Goal: Communication & Community: Answer question/provide support

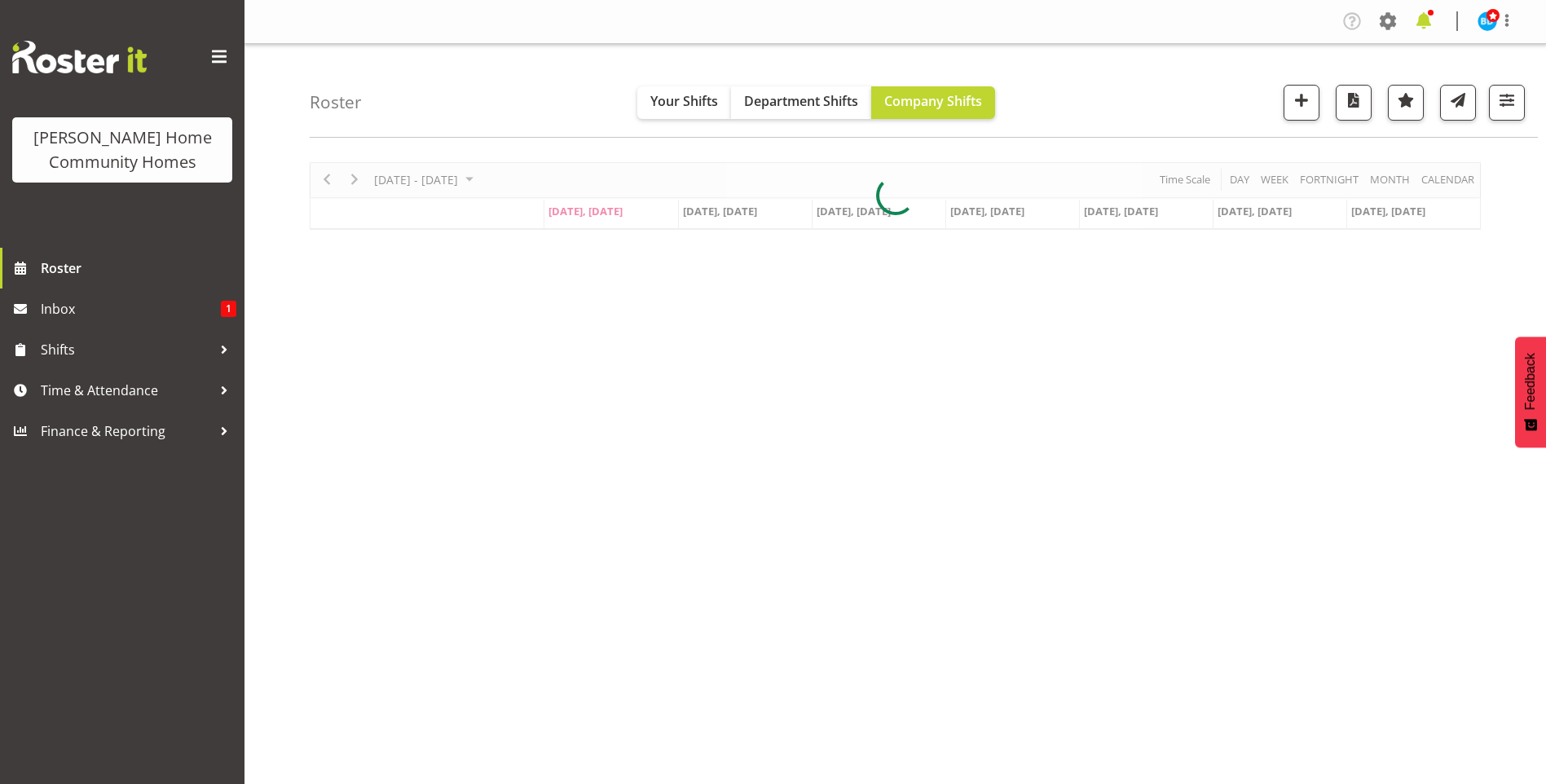
drag, startPoint x: 0, startPoint y: 0, endPoint x: 1417, endPoint y: 22, distance: 1417.2
click at [1417, 22] on span at bounding box center [1424, 20] width 26 height 26
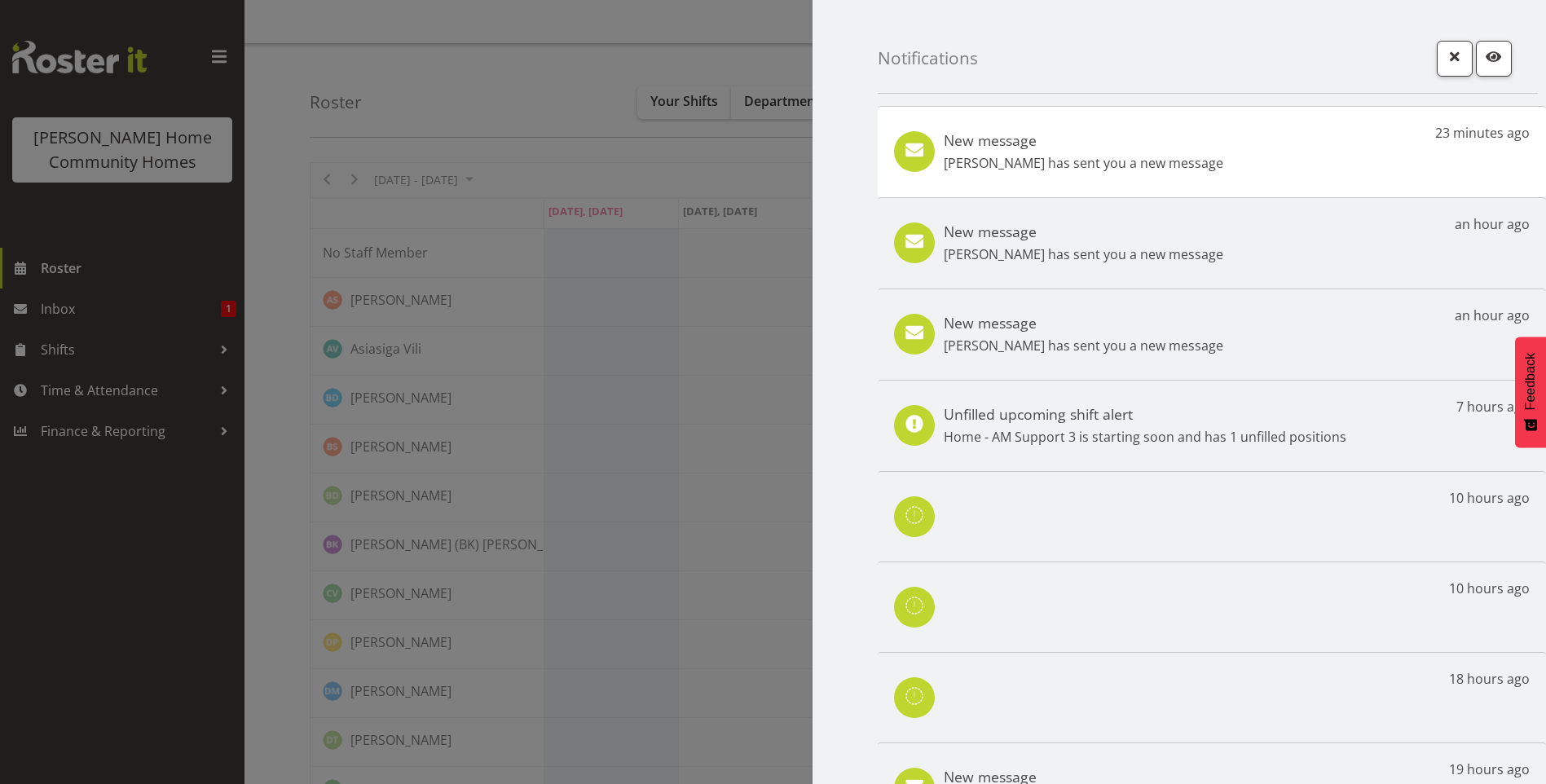
click at [1197, 161] on div "New message Eloise Bailey has sent you a new message 23 minutes ago" at bounding box center [1213, 151] width 669 height 91
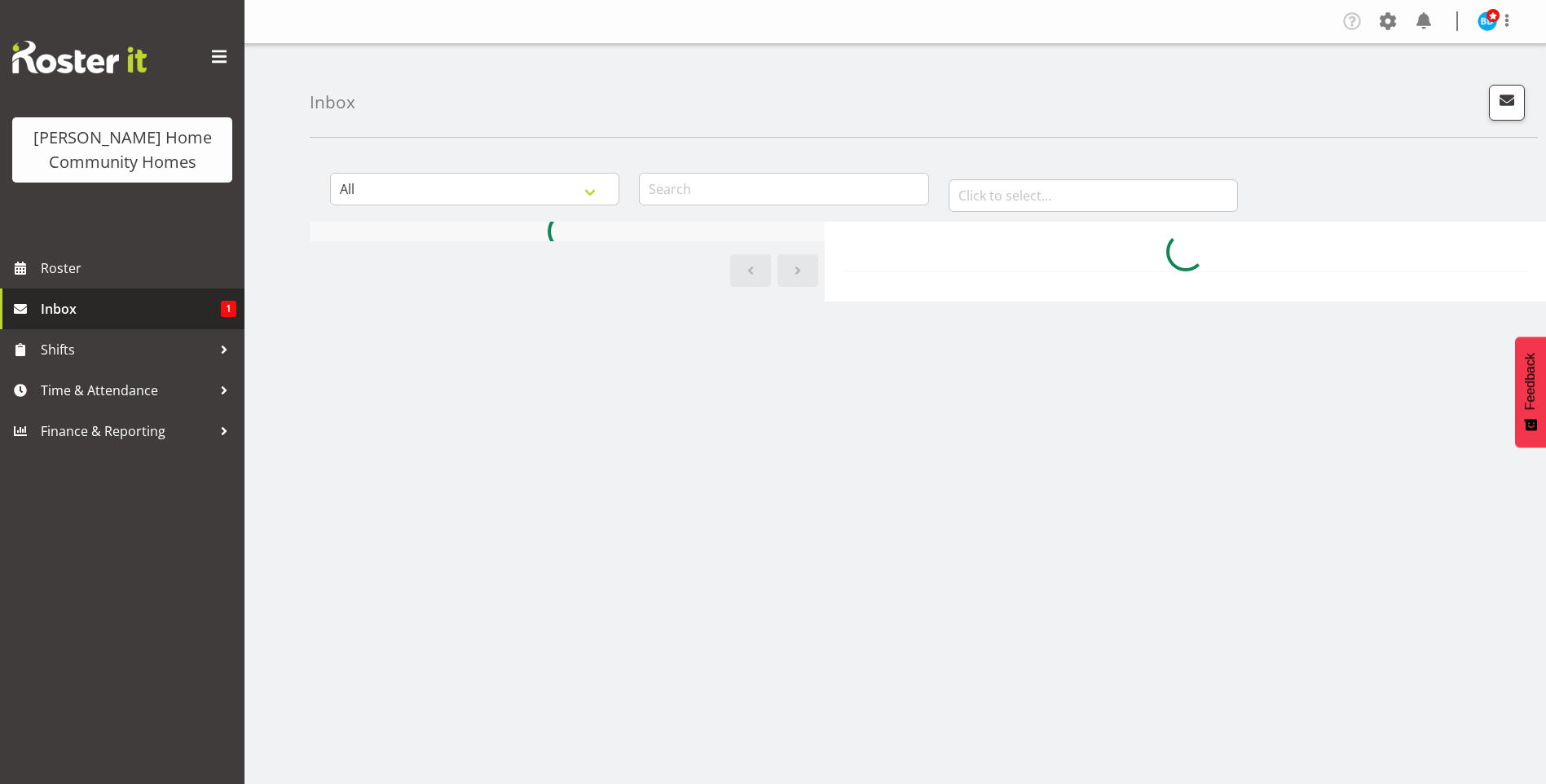
click at [125, 314] on span "Inbox" at bounding box center [131, 308] width 180 height 24
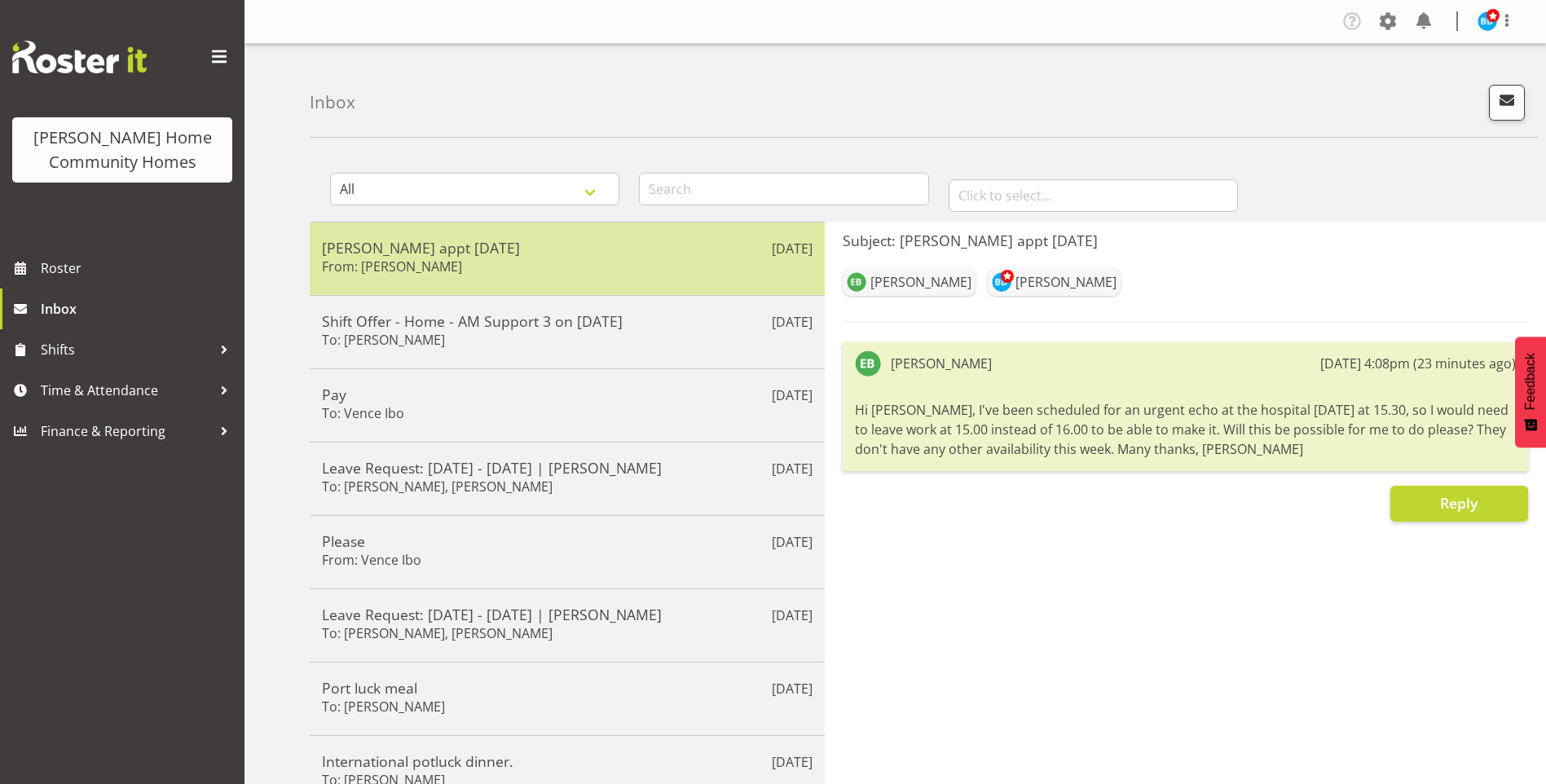
click at [431, 264] on h6 "From: [PERSON_NAME]" at bounding box center [392, 267] width 141 height 16
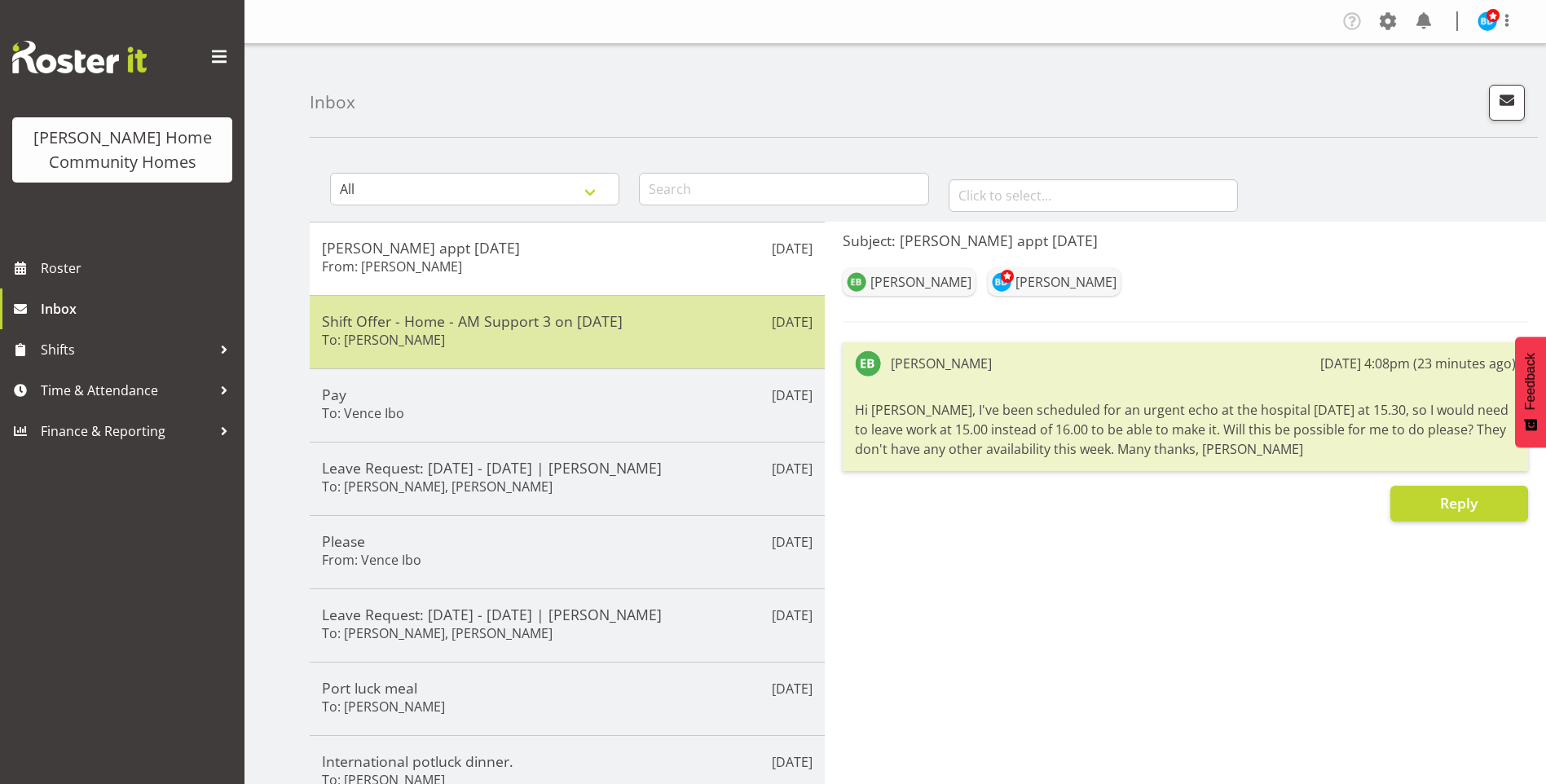
drag, startPoint x: 457, startPoint y: 340, endPoint x: 458, endPoint y: 329, distance: 11.0
click at [457, 337] on div "Shift Offer - Home - AM Support 3 on 20/08/25 To: Mary Endaya" at bounding box center [567, 331] width 490 height 40
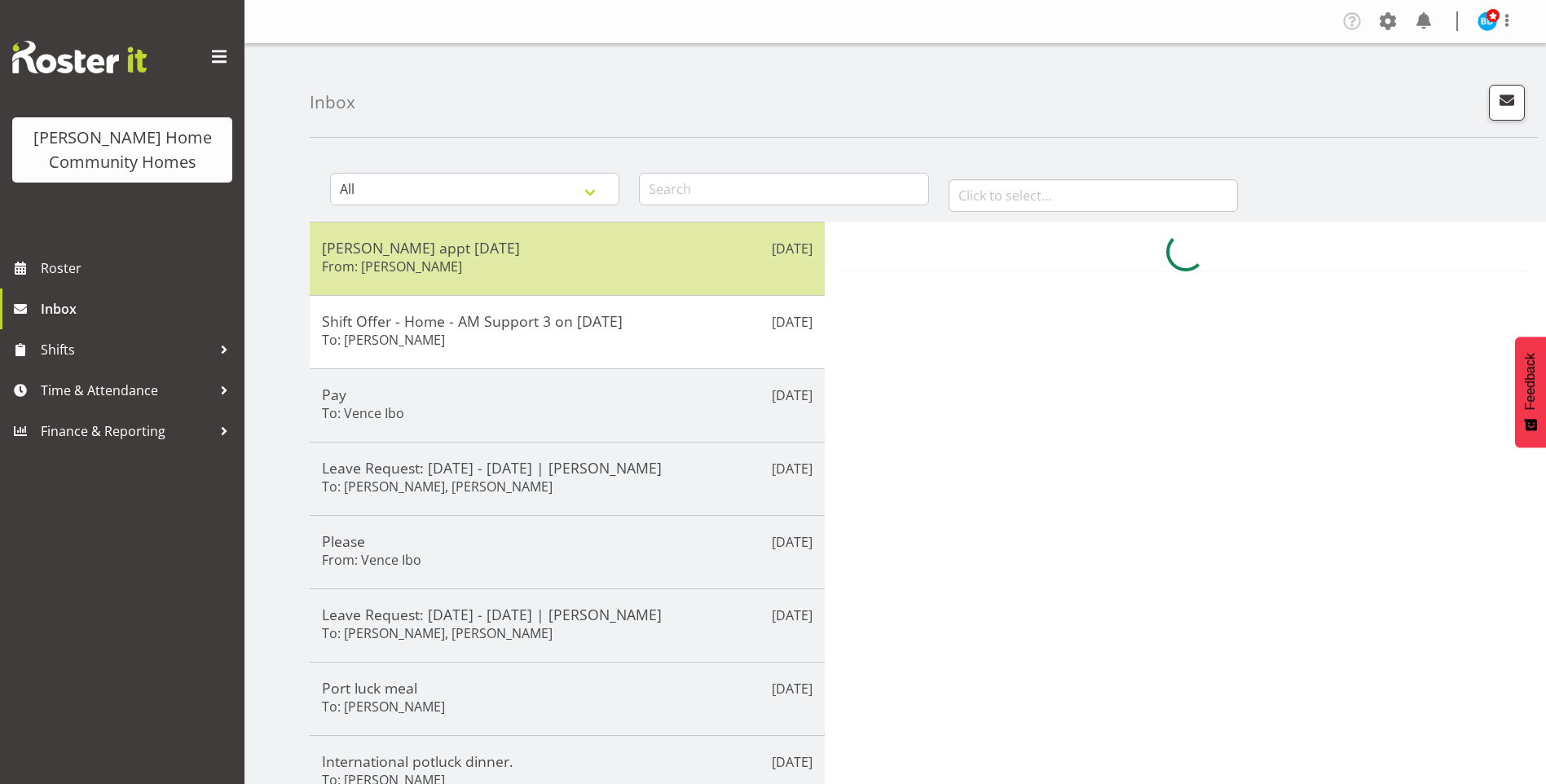
click at [467, 256] on div "Eloise appt Friday From: Eloise Bailey" at bounding box center [567, 258] width 490 height 40
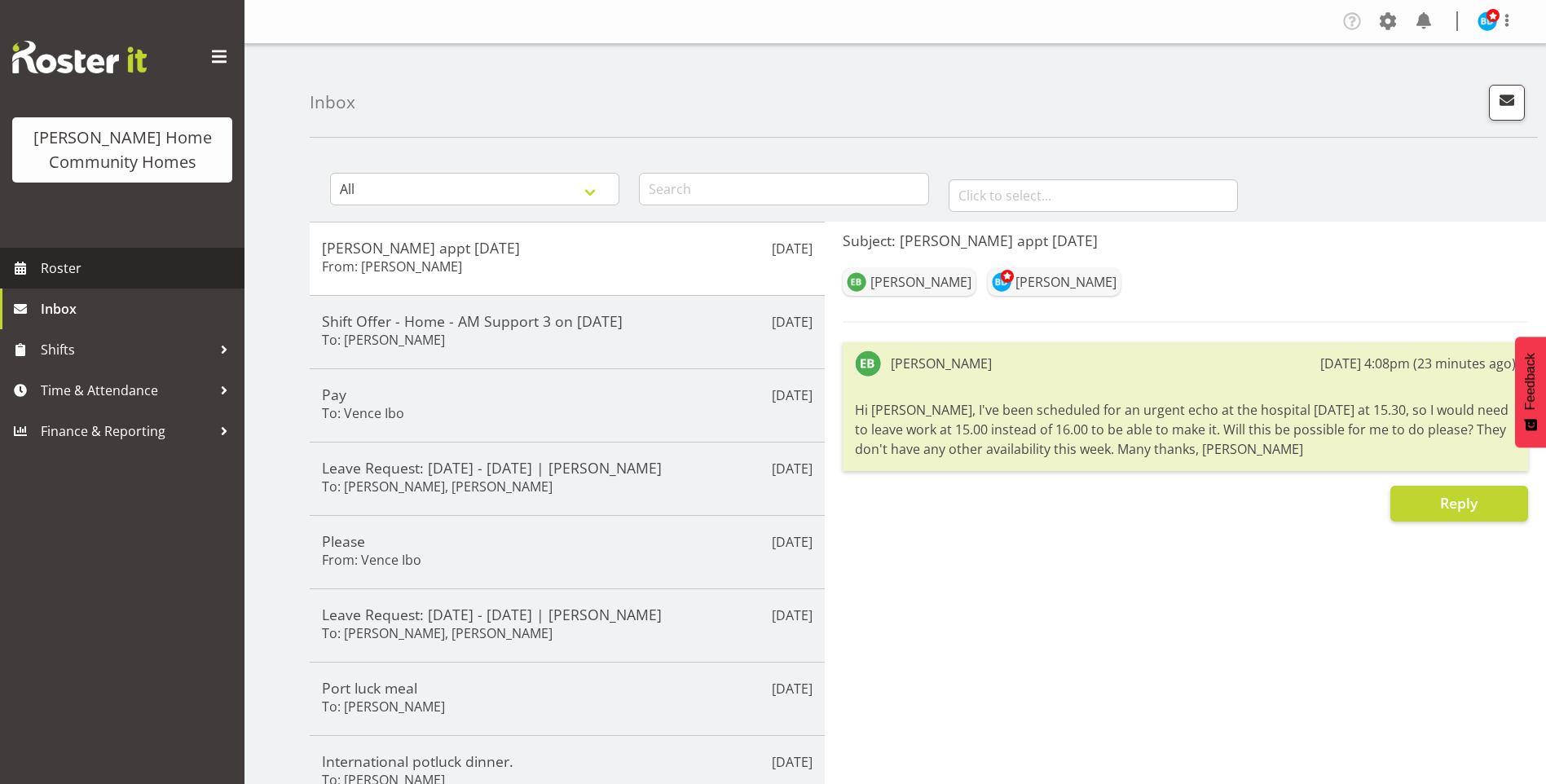
click at [83, 265] on span "Roster" at bounding box center [139, 267] width 196 height 24
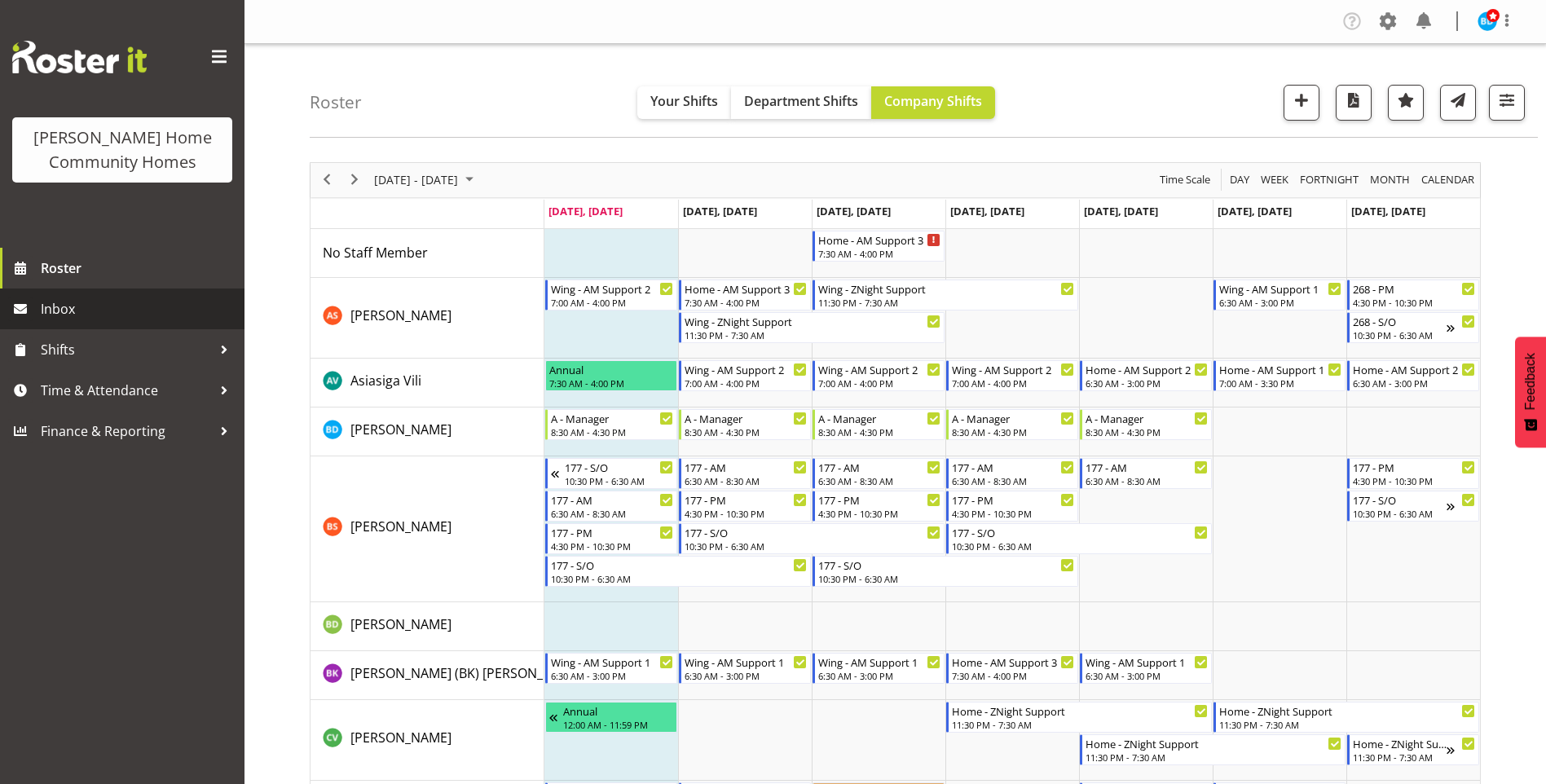
click at [166, 307] on span "Inbox" at bounding box center [139, 308] width 196 height 24
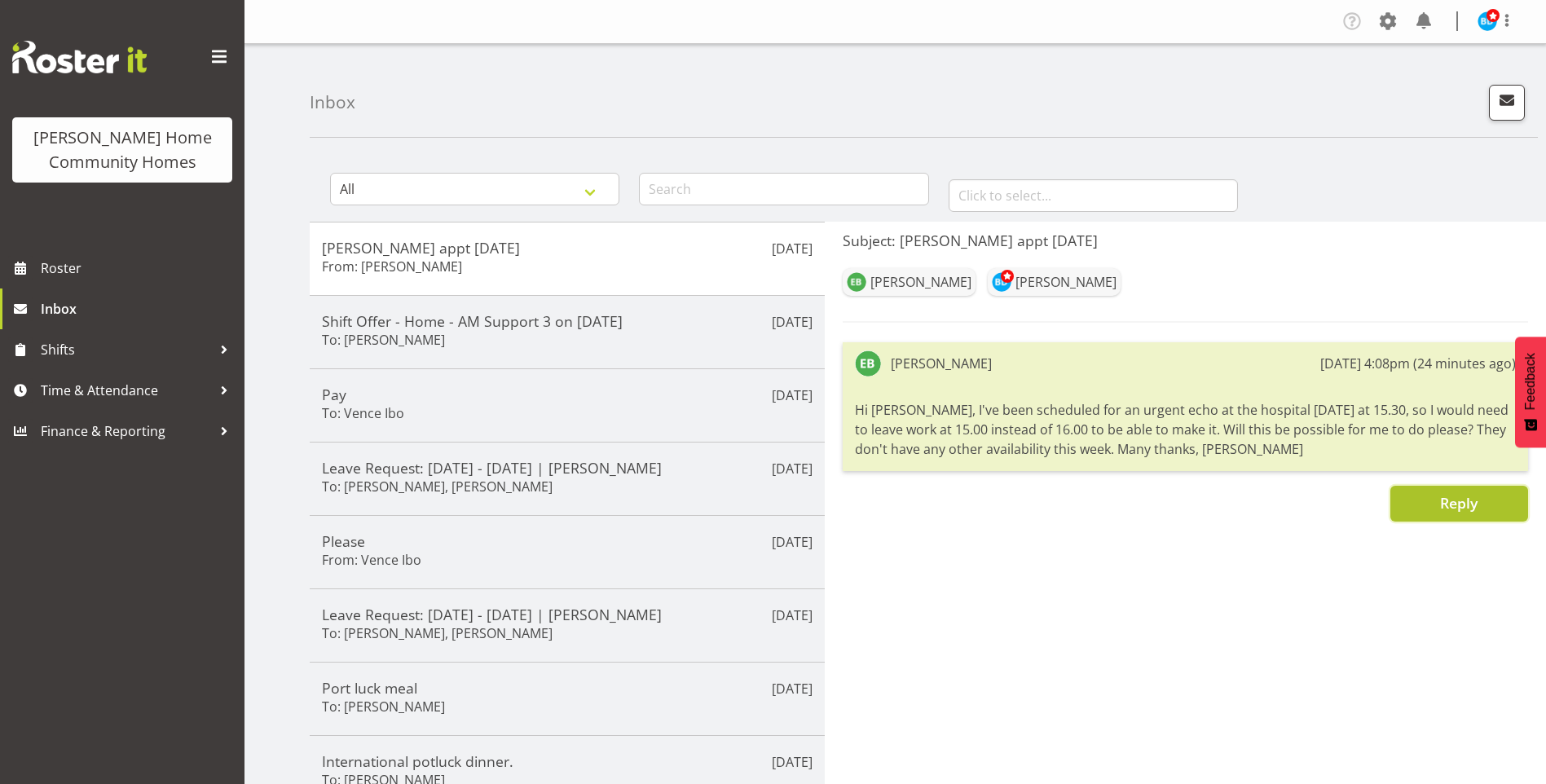
click at [1442, 510] on span "Reply" at bounding box center [1459, 503] width 38 height 19
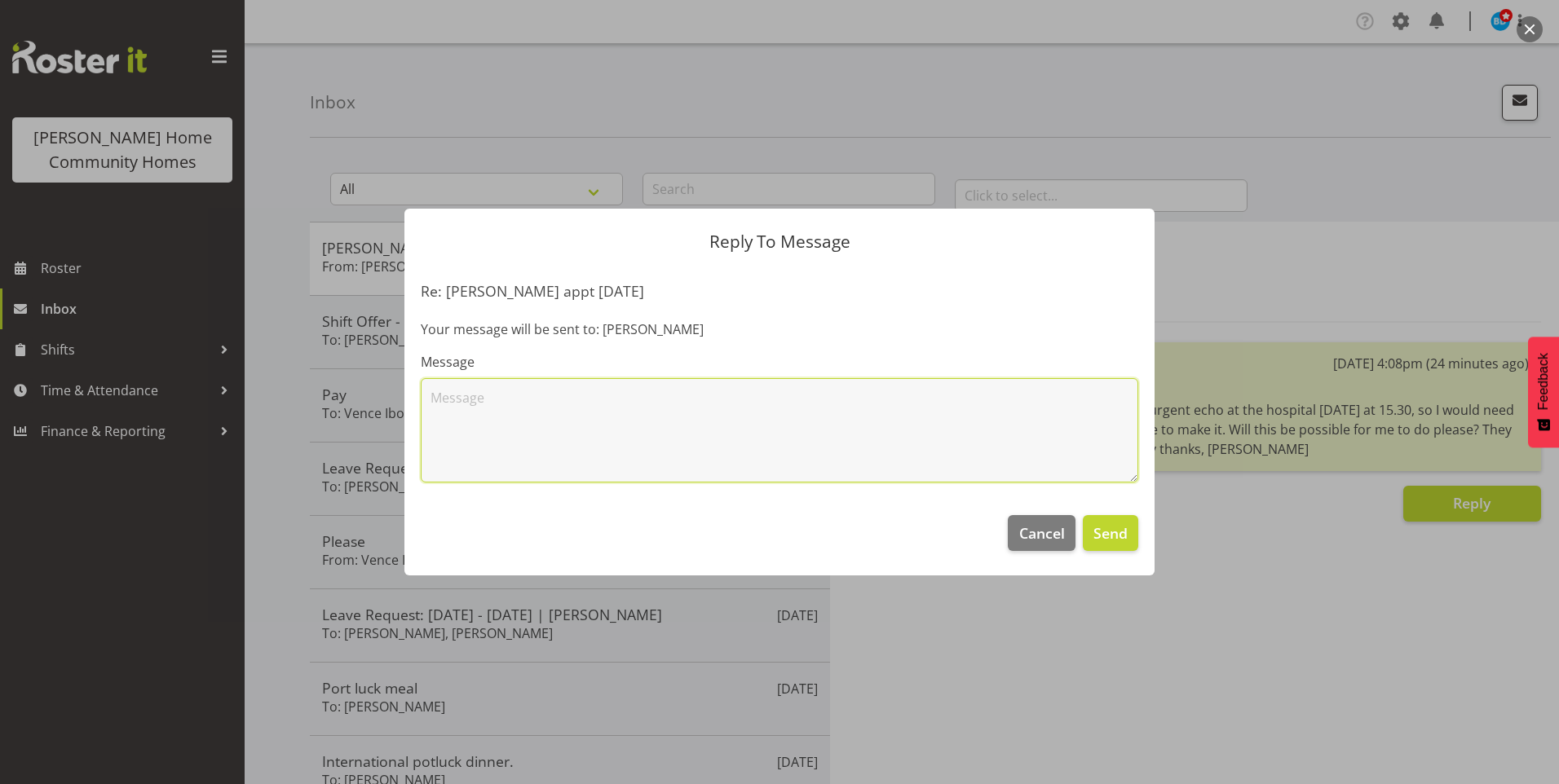
click at [746, 418] on textarea at bounding box center [780, 430] width 717 height 105
type textarea "Hi [PERSON_NAME], I am sure we can make that work, it will mean we will need to…"
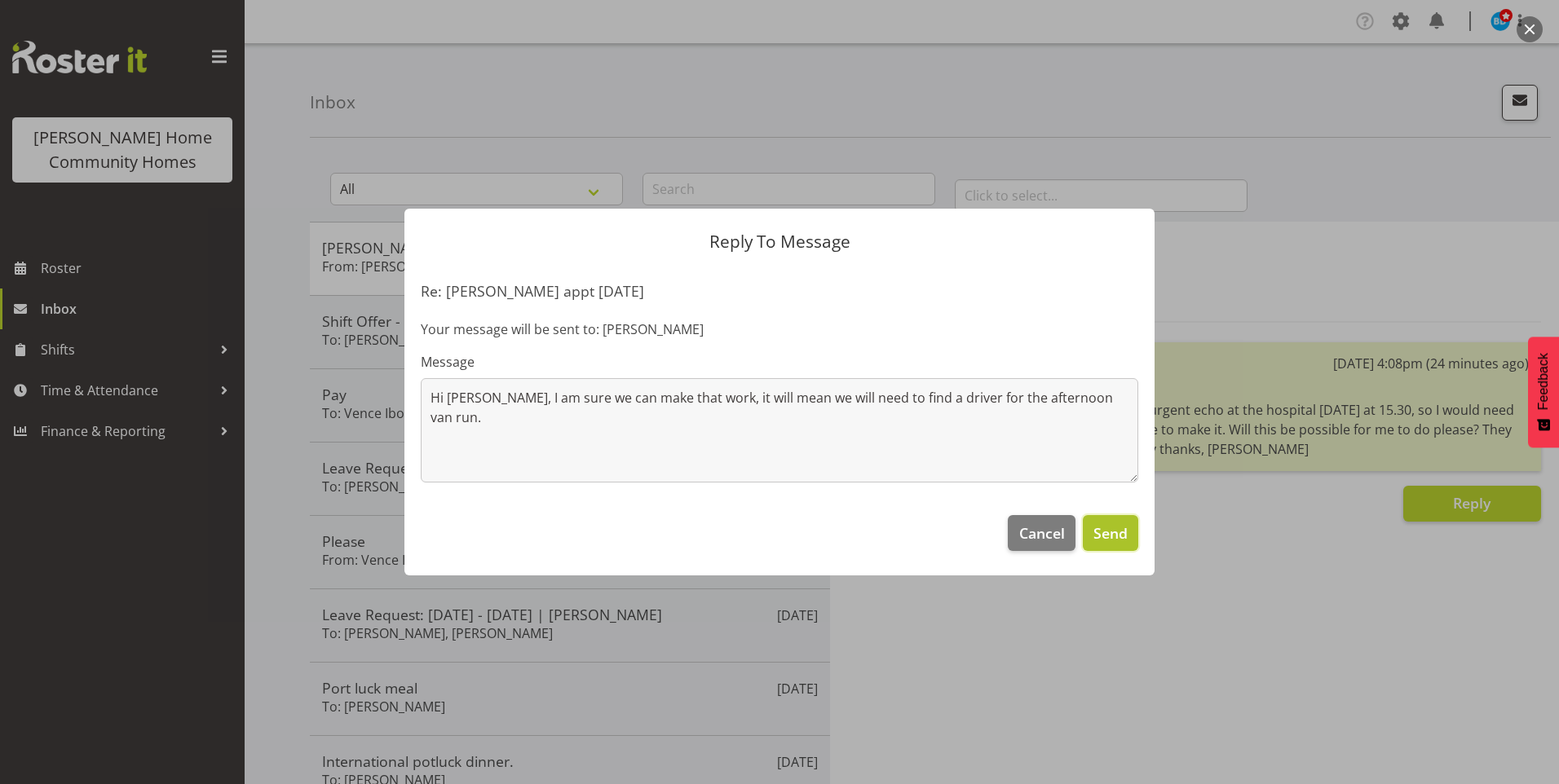
click at [1120, 539] on span "Send" at bounding box center [1110, 533] width 34 height 21
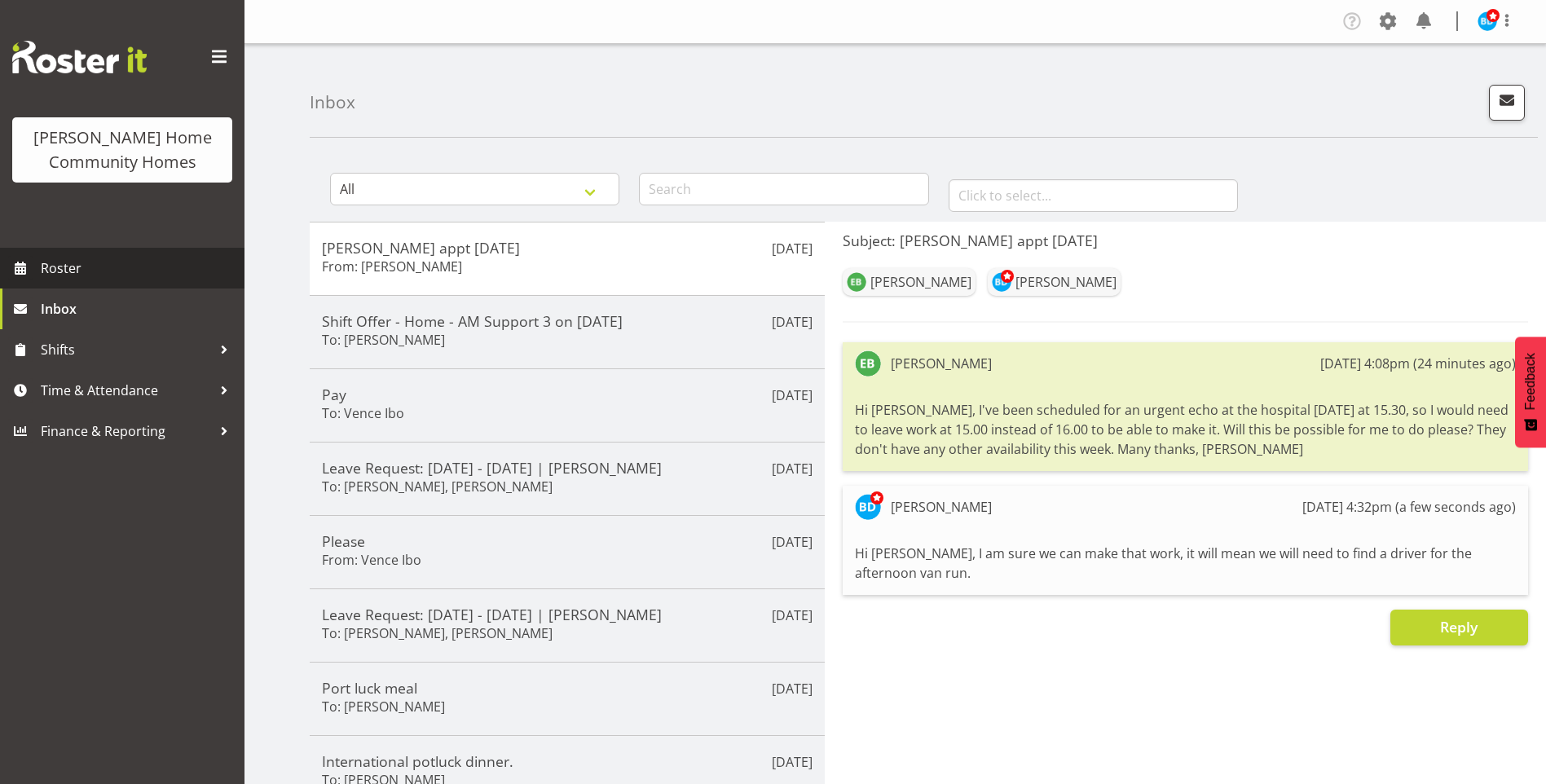
click at [89, 268] on span "Roster" at bounding box center [139, 267] width 196 height 24
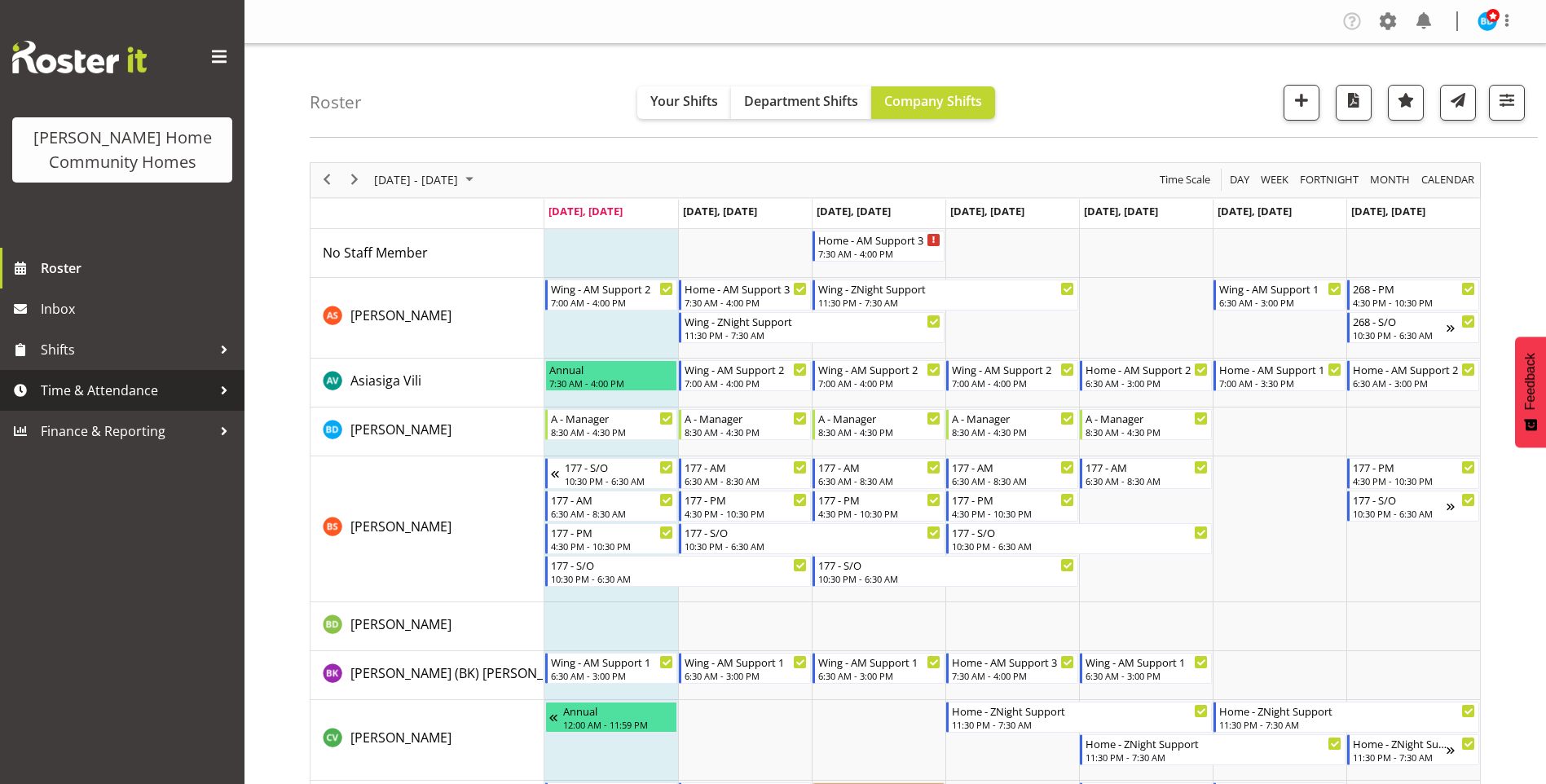
click at [76, 391] on span "Time & Attendance" at bounding box center [126, 390] width 172 height 24
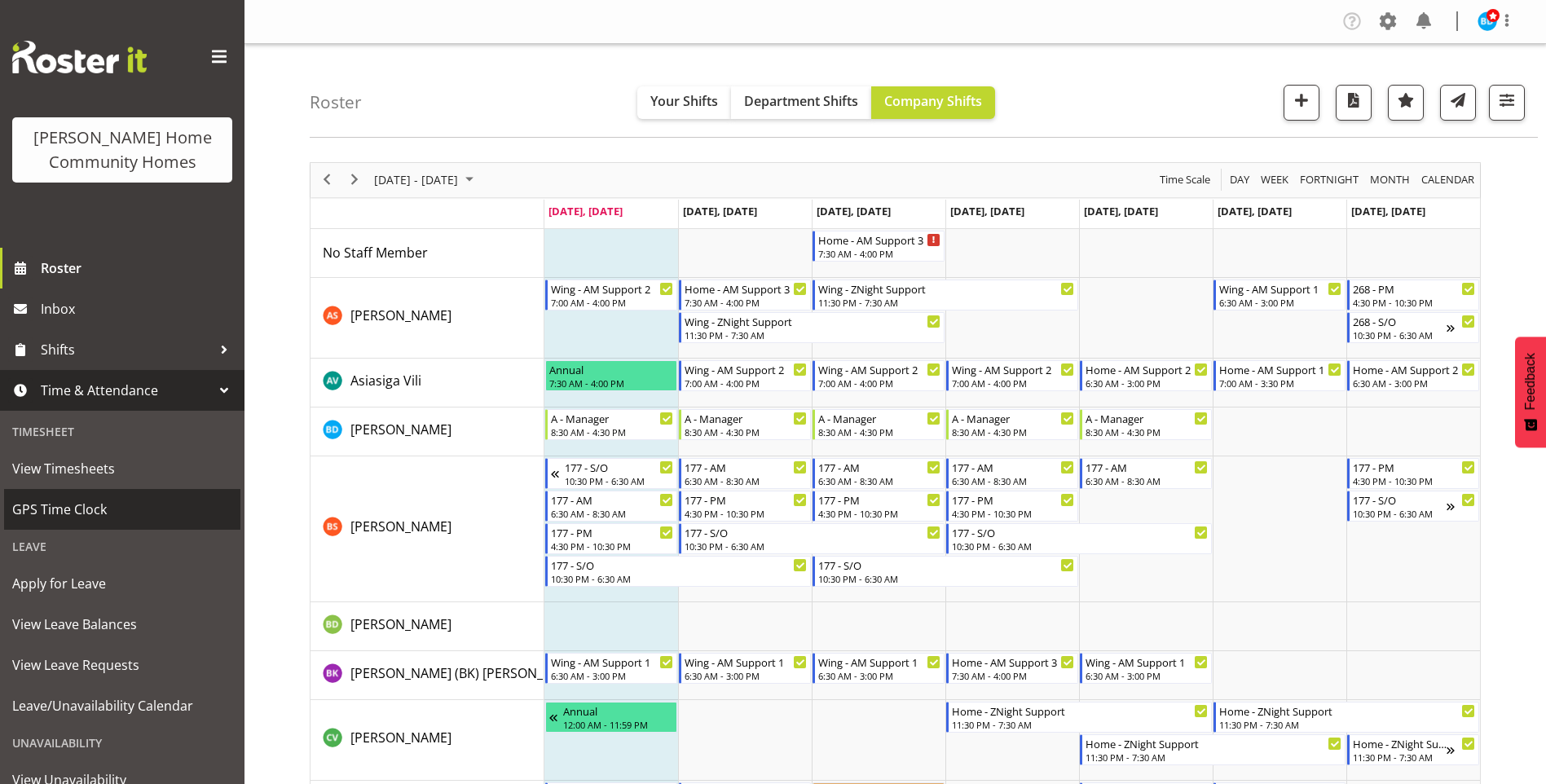
click at [92, 510] on span "GPS Time Clock" at bounding box center [122, 509] width 220 height 24
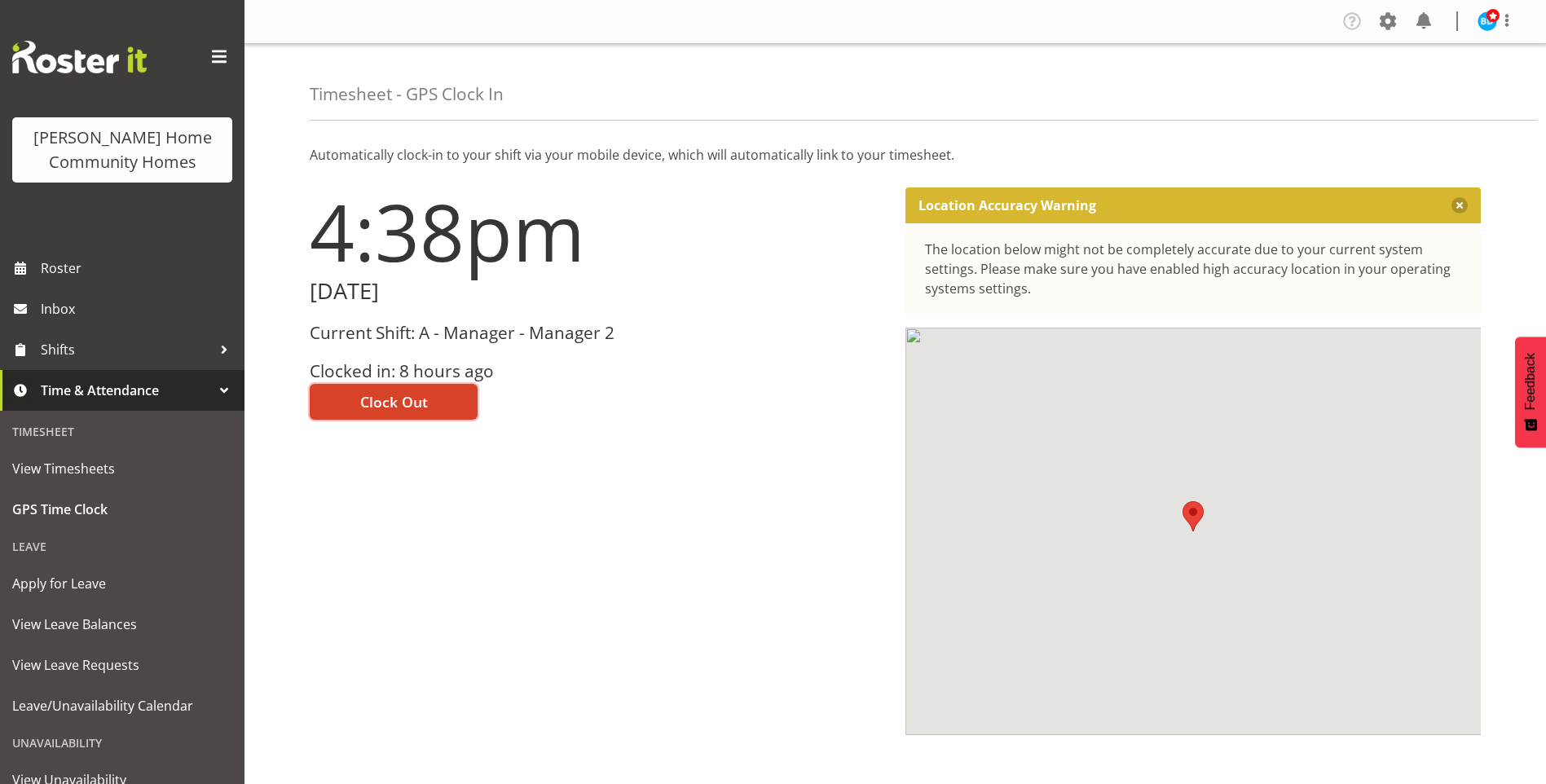
click at [394, 407] on span "Clock Out" at bounding box center [394, 402] width 68 height 21
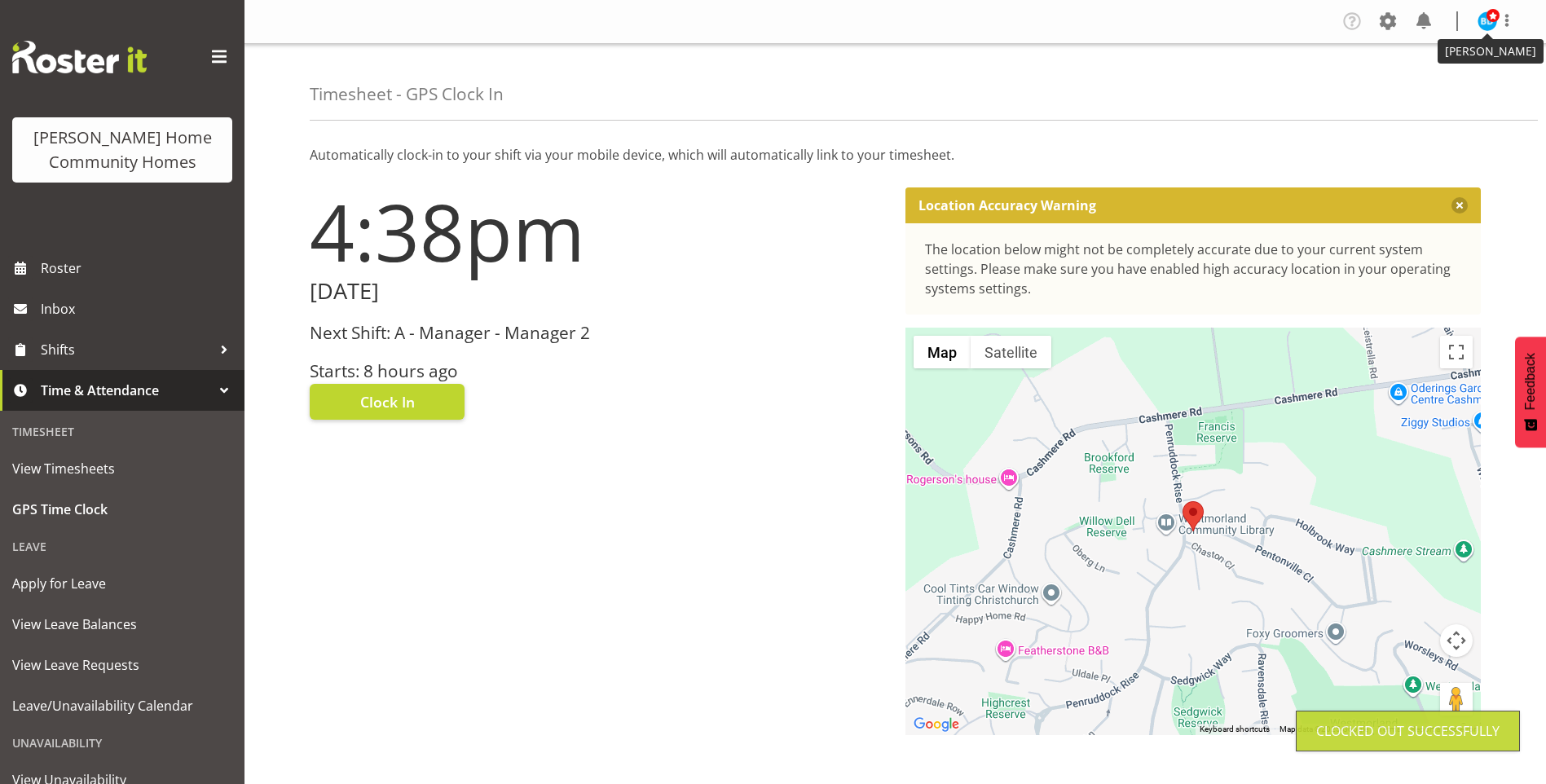
click at [1488, 25] on img at bounding box center [1488, 21] width 19 height 19
click at [1421, 84] on link "Log Out" at bounding box center [1437, 85] width 156 height 29
